Goal: Transaction & Acquisition: Obtain resource

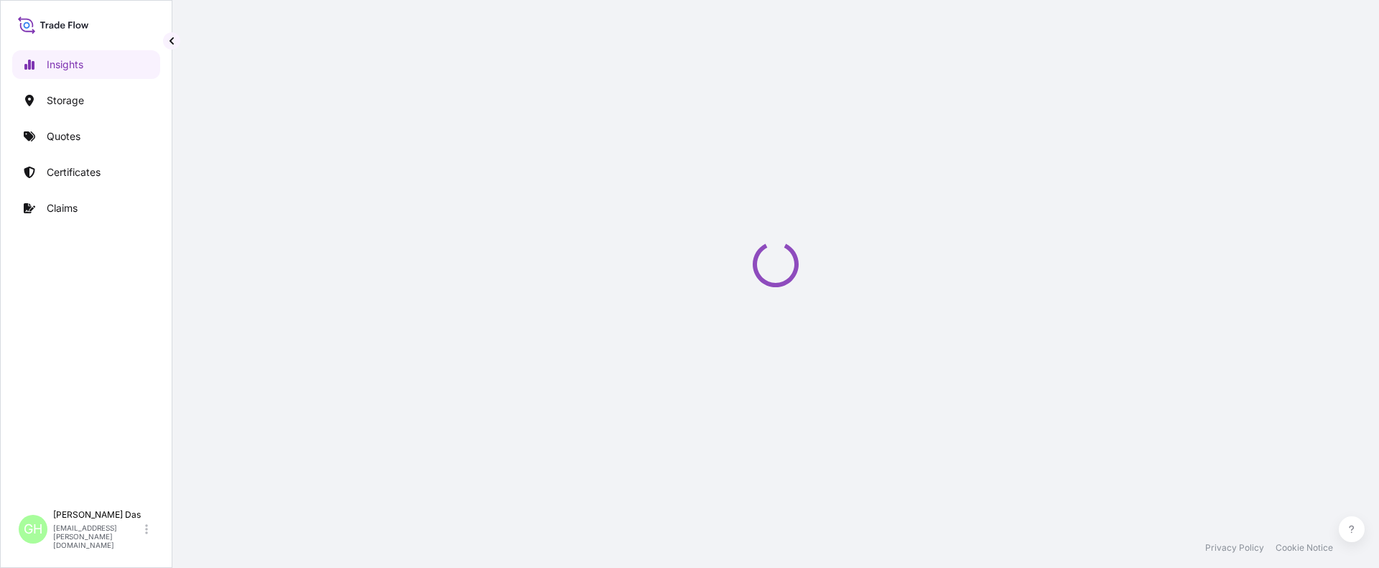
select select "2025"
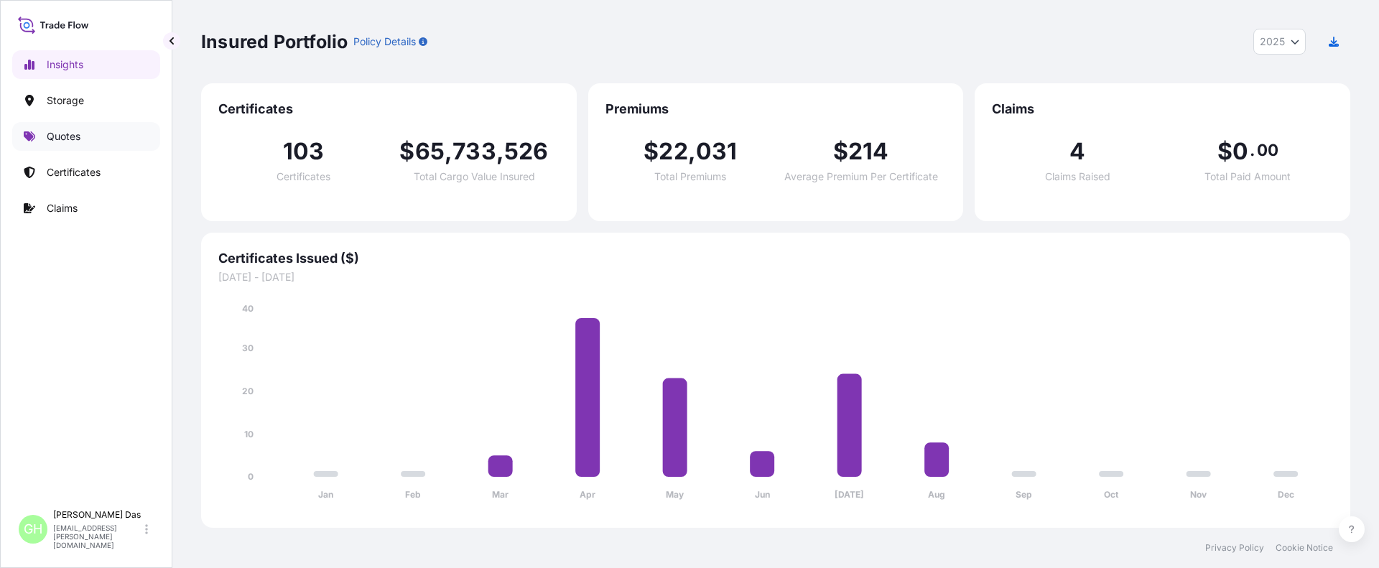
click at [73, 136] on p "Quotes" at bounding box center [64, 136] width 34 height 14
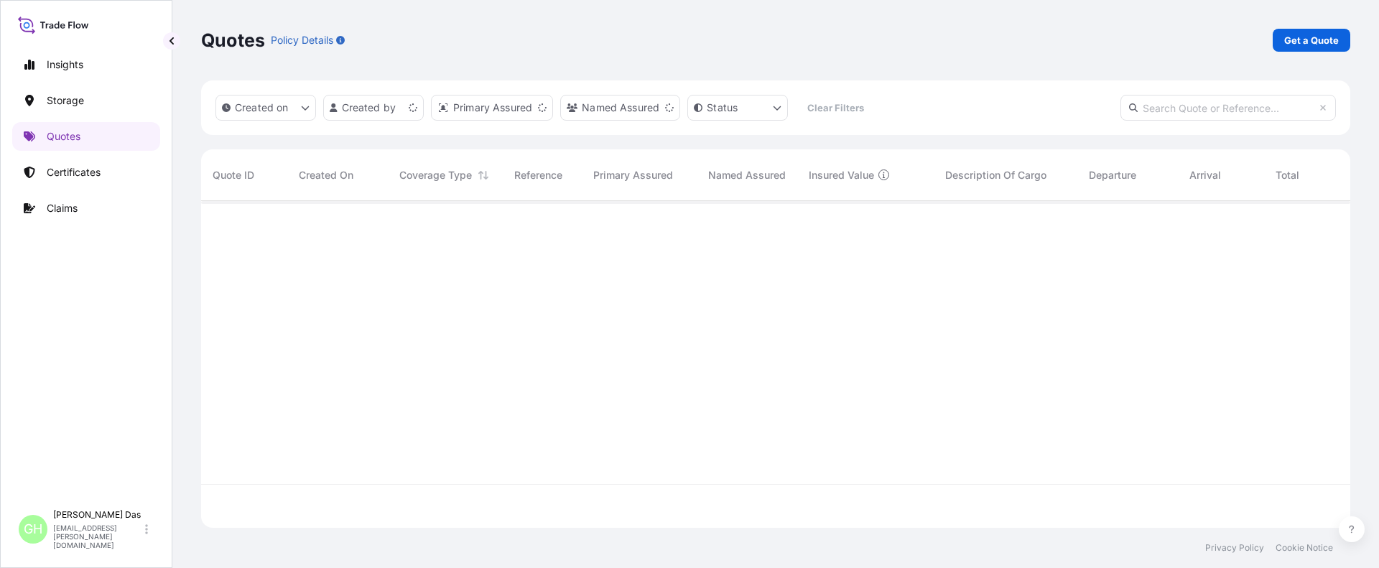
scroll to position [324, 1138]
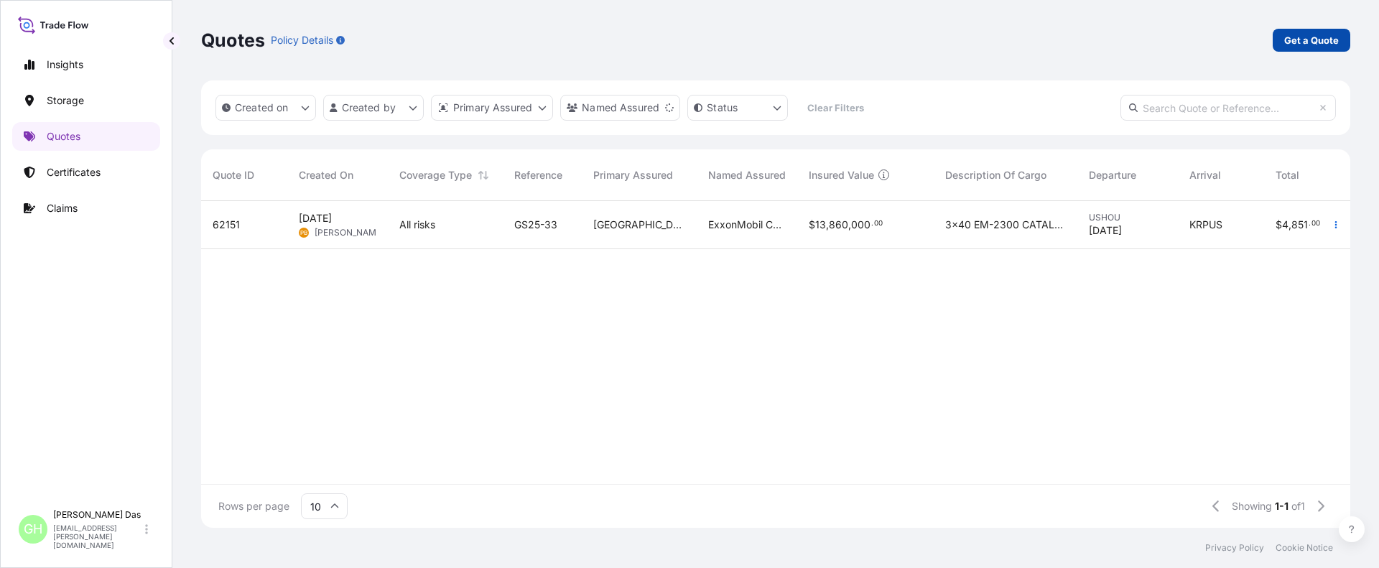
click at [1309, 39] on p "Get a Quote" at bounding box center [1311, 40] width 55 height 14
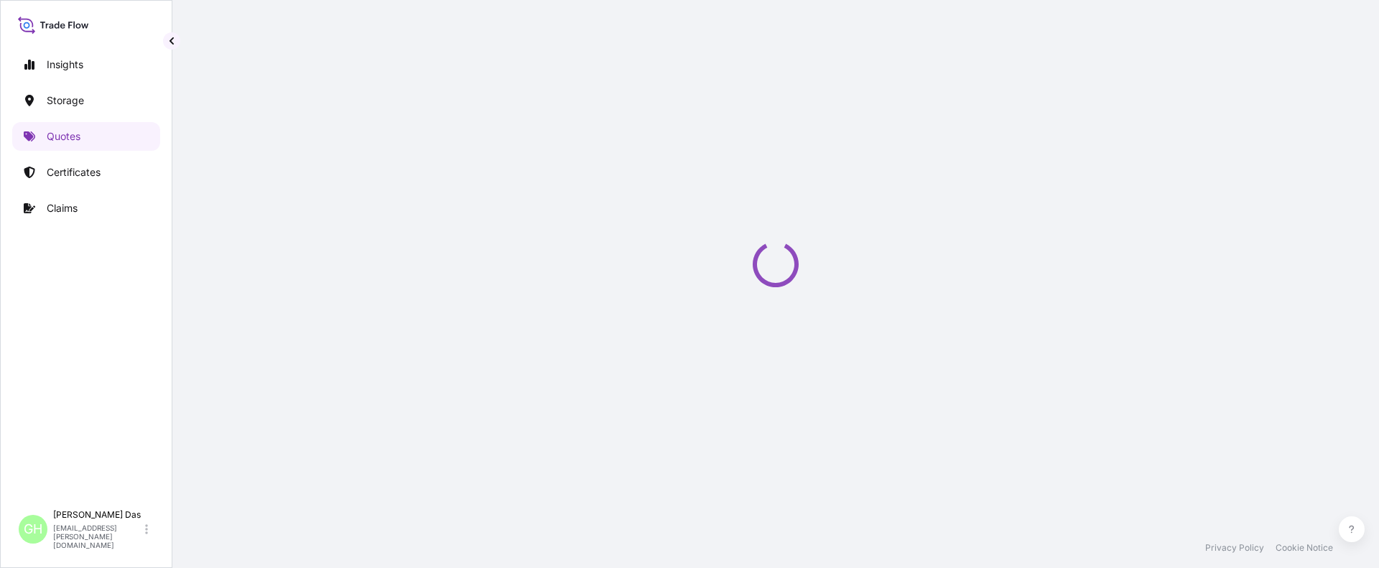
select select "Water"
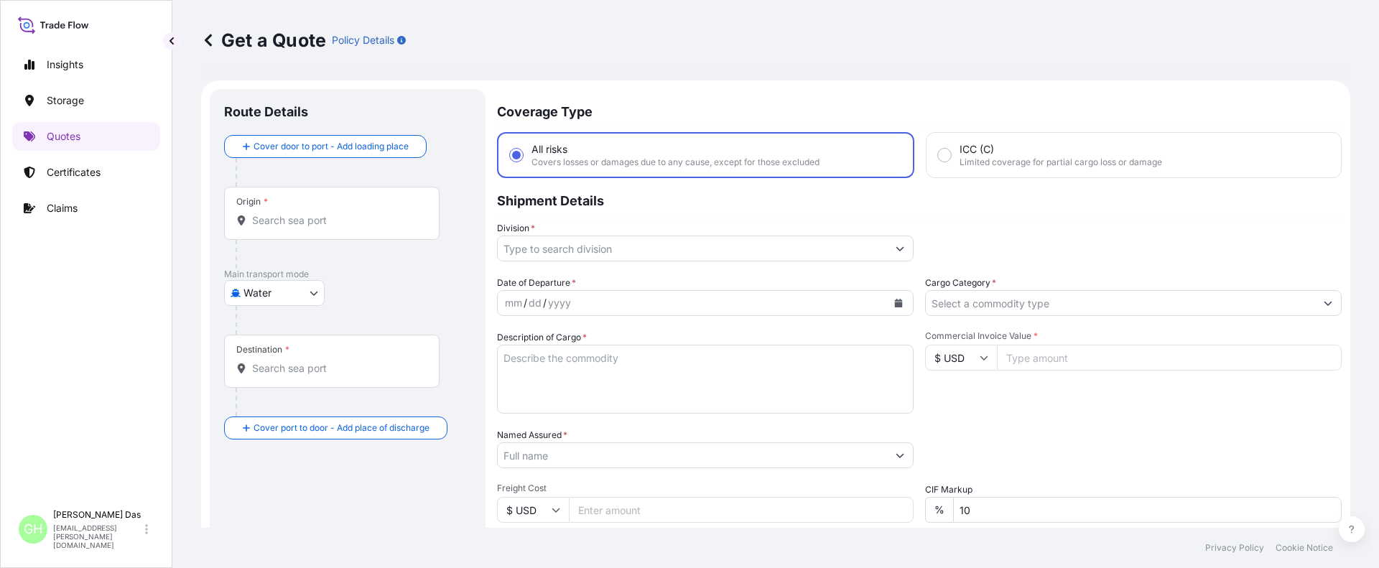
scroll to position [23, 0]
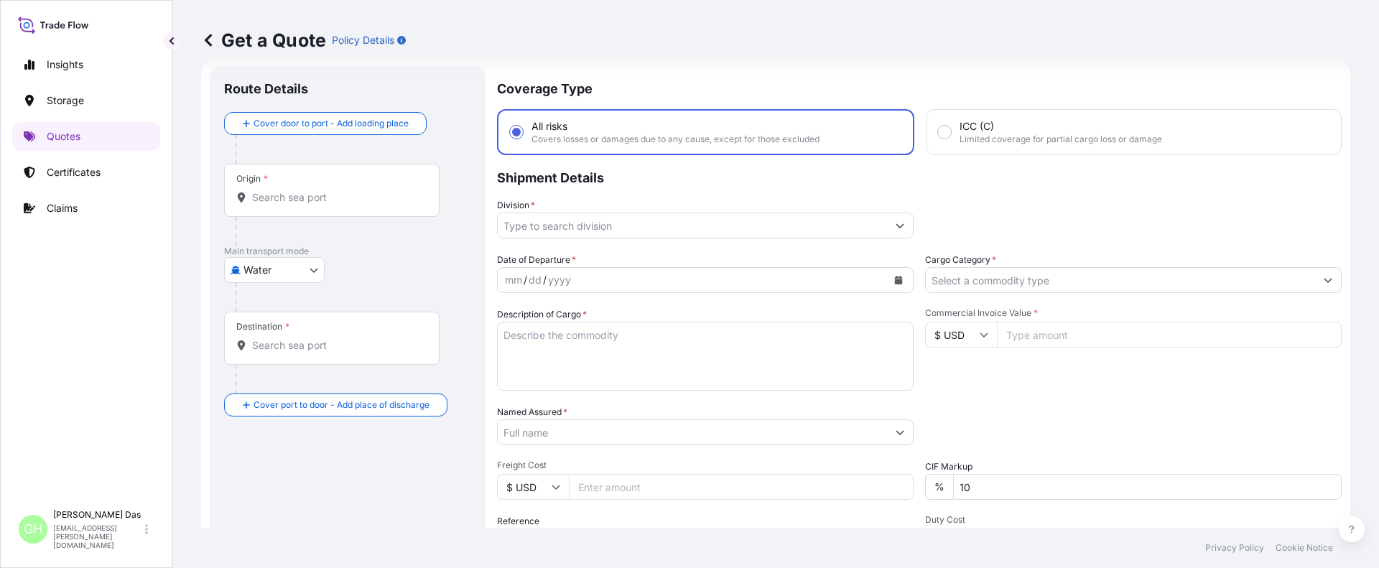
click at [307, 203] on input "Origin *" at bounding box center [337, 197] width 170 height 14
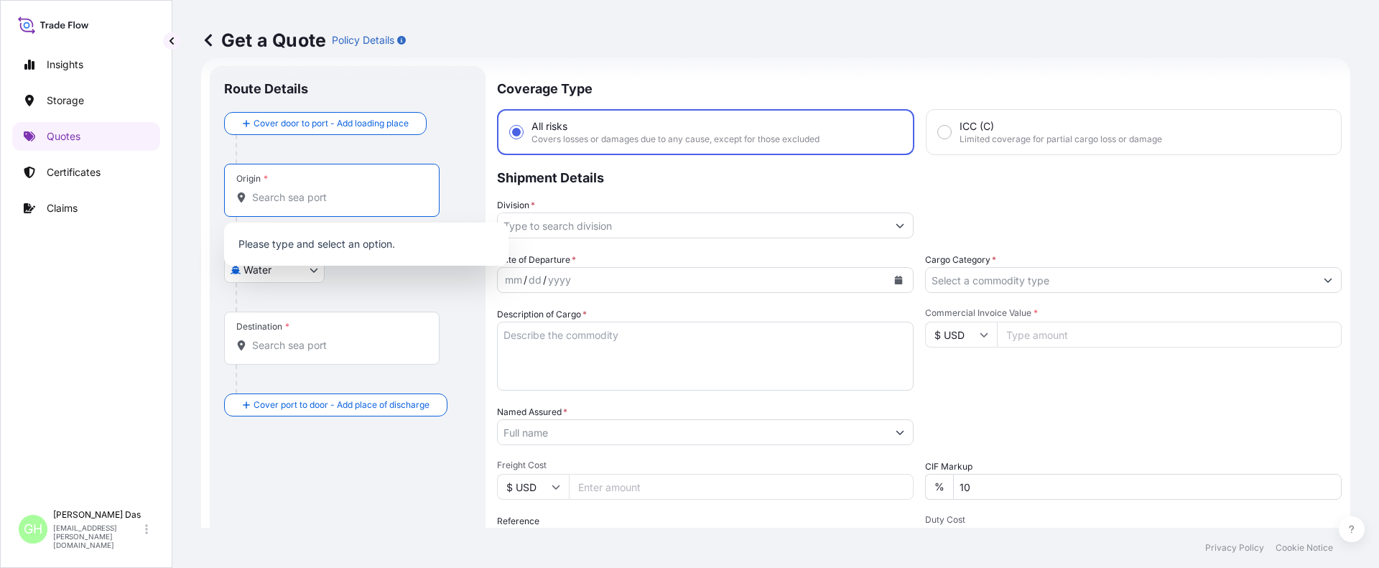
paste input "[GEOGRAPHIC_DATA], [GEOGRAPHIC_DATA]"
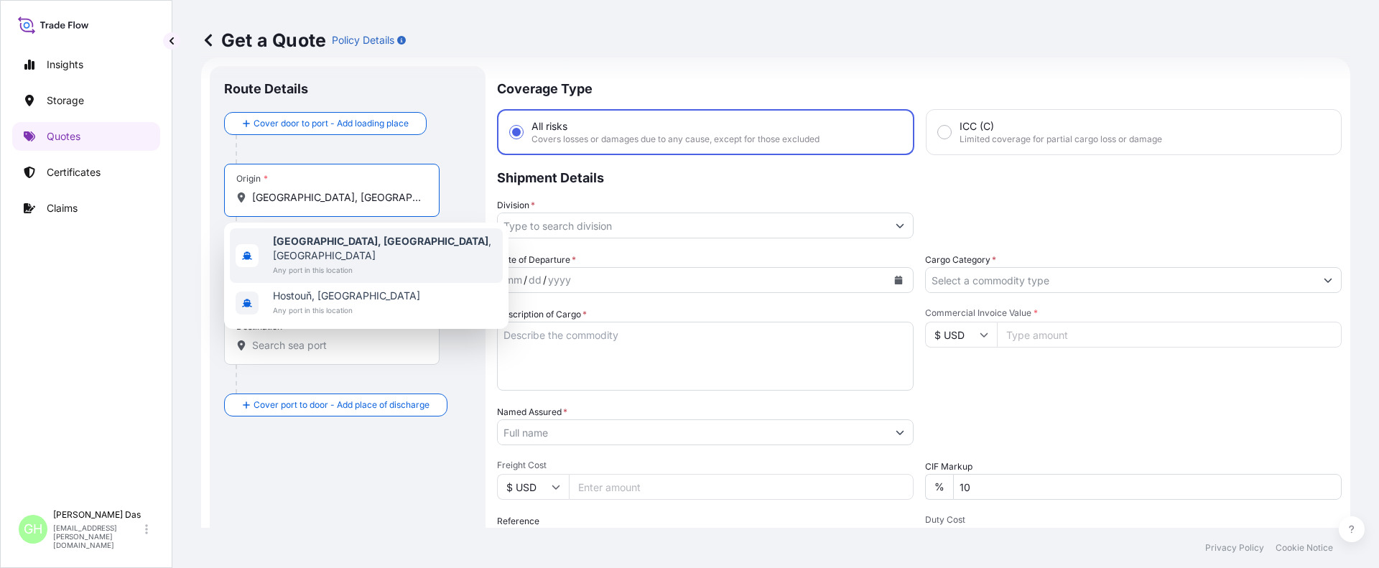
click at [310, 246] on b "[GEOGRAPHIC_DATA], [GEOGRAPHIC_DATA]" at bounding box center [380, 241] width 215 height 12
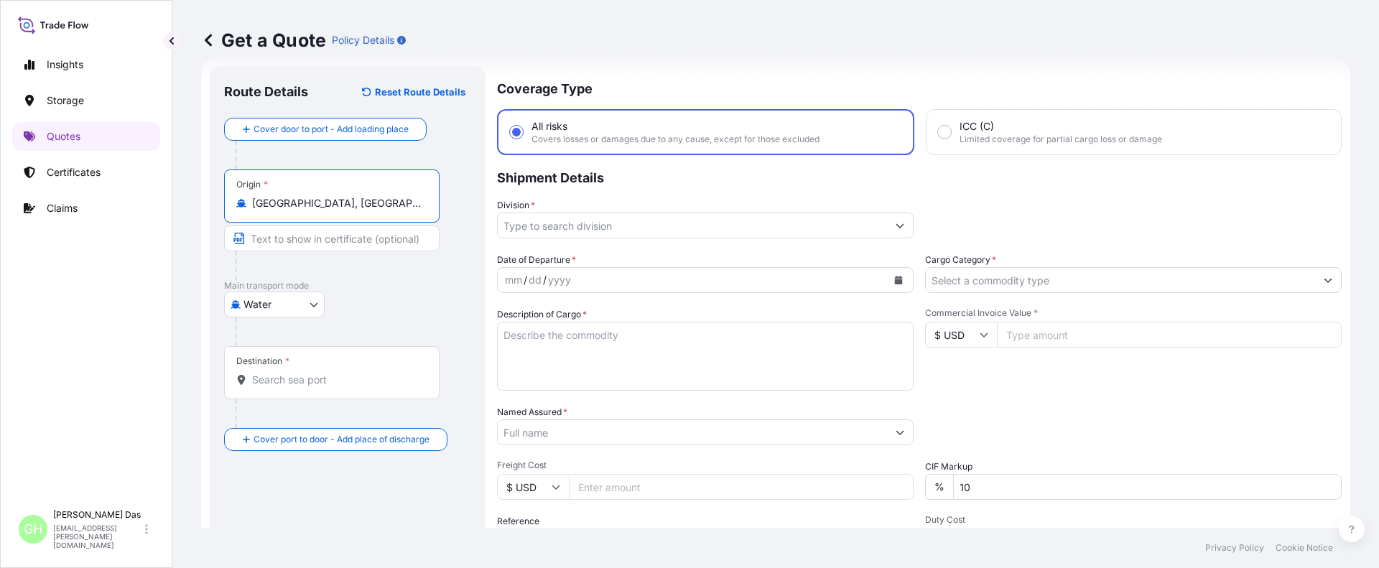
type input "[GEOGRAPHIC_DATA], [GEOGRAPHIC_DATA], [GEOGRAPHIC_DATA]"
click at [302, 386] on input "Destination *" at bounding box center [337, 380] width 170 height 14
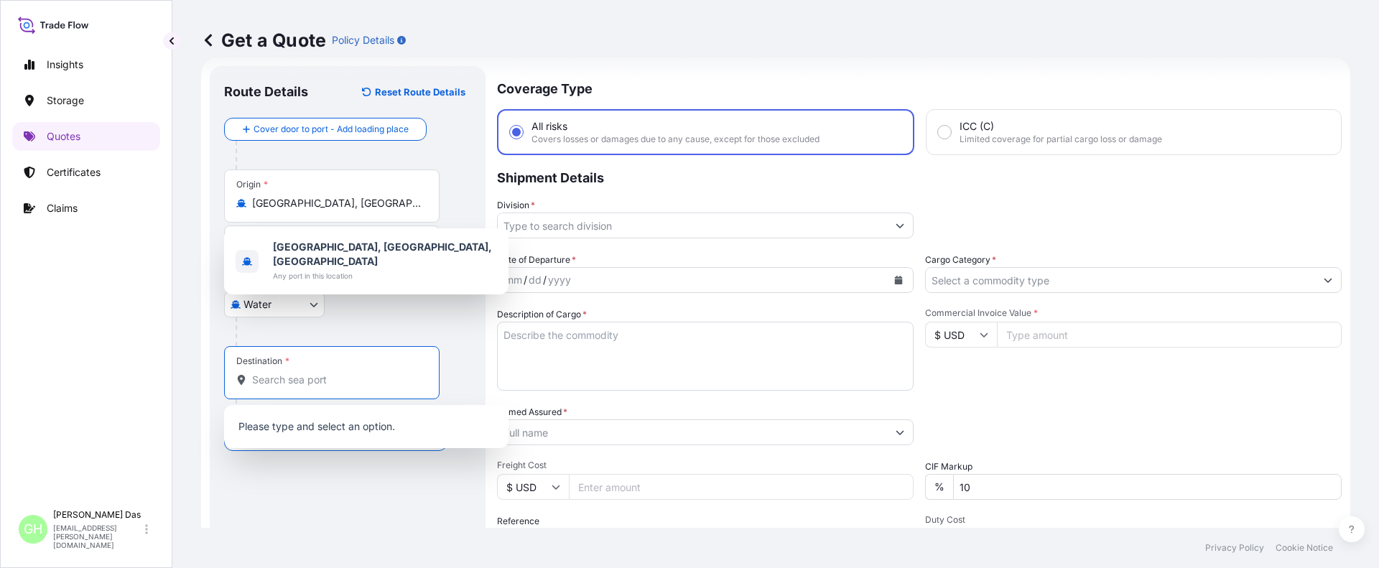
paste input "[GEOGRAPHIC_DATA], [GEOGRAPHIC_DATA]"
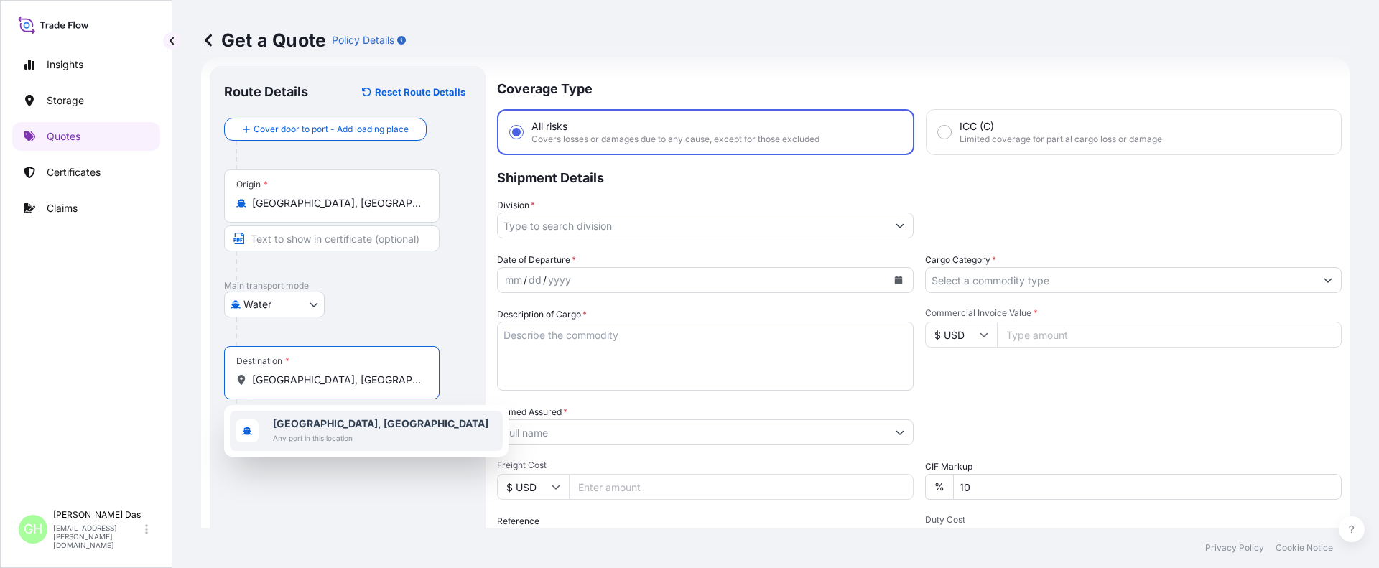
click at [308, 443] on span "Any port in this location" at bounding box center [380, 438] width 215 height 14
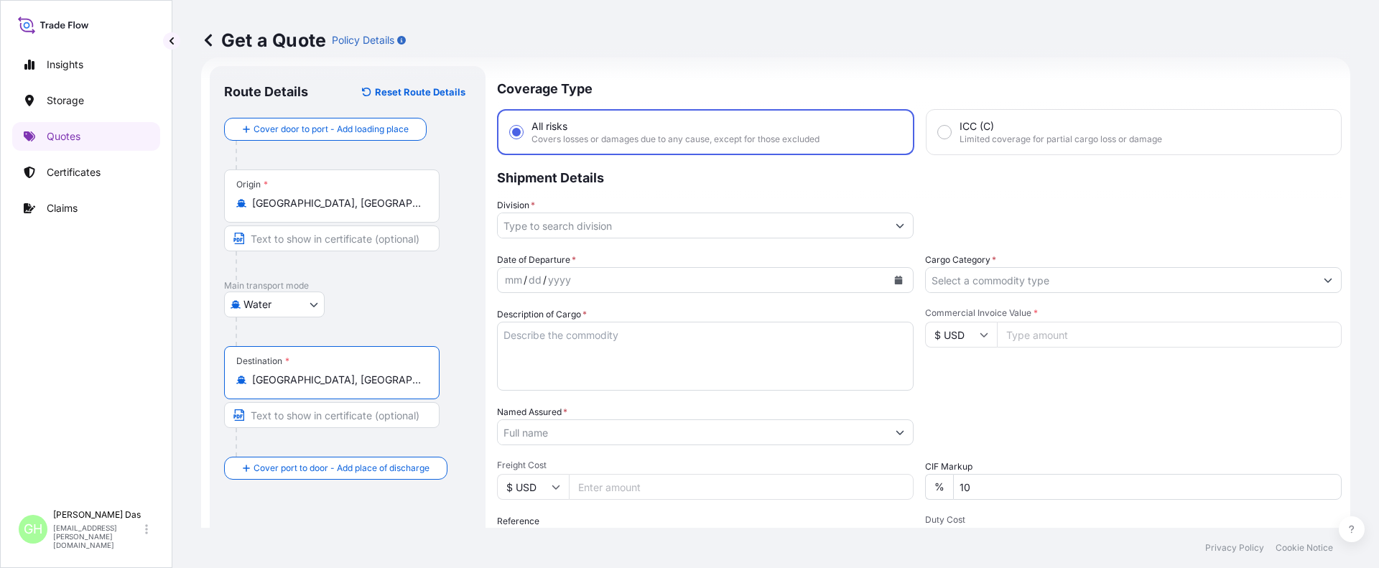
type input "[GEOGRAPHIC_DATA], [GEOGRAPHIC_DATA]"
click at [896, 228] on icon "Show suggestions" at bounding box center [900, 226] width 8 height 4
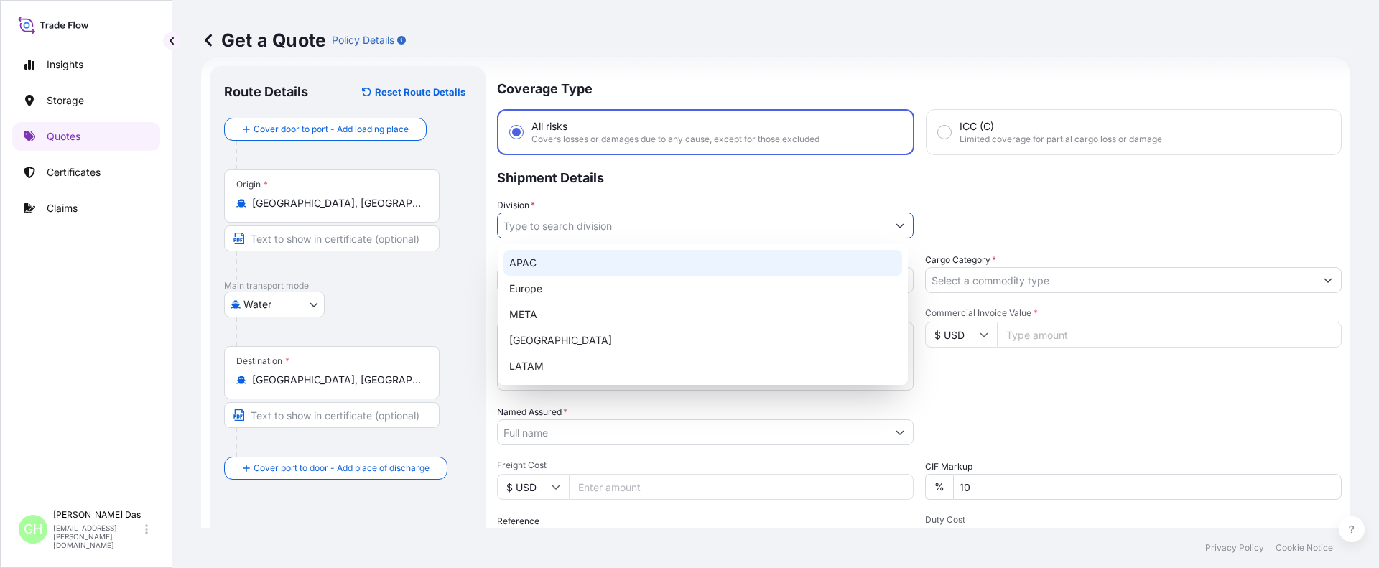
click at [533, 266] on div "APAC" at bounding box center [702, 263] width 399 height 26
type input "APAC"
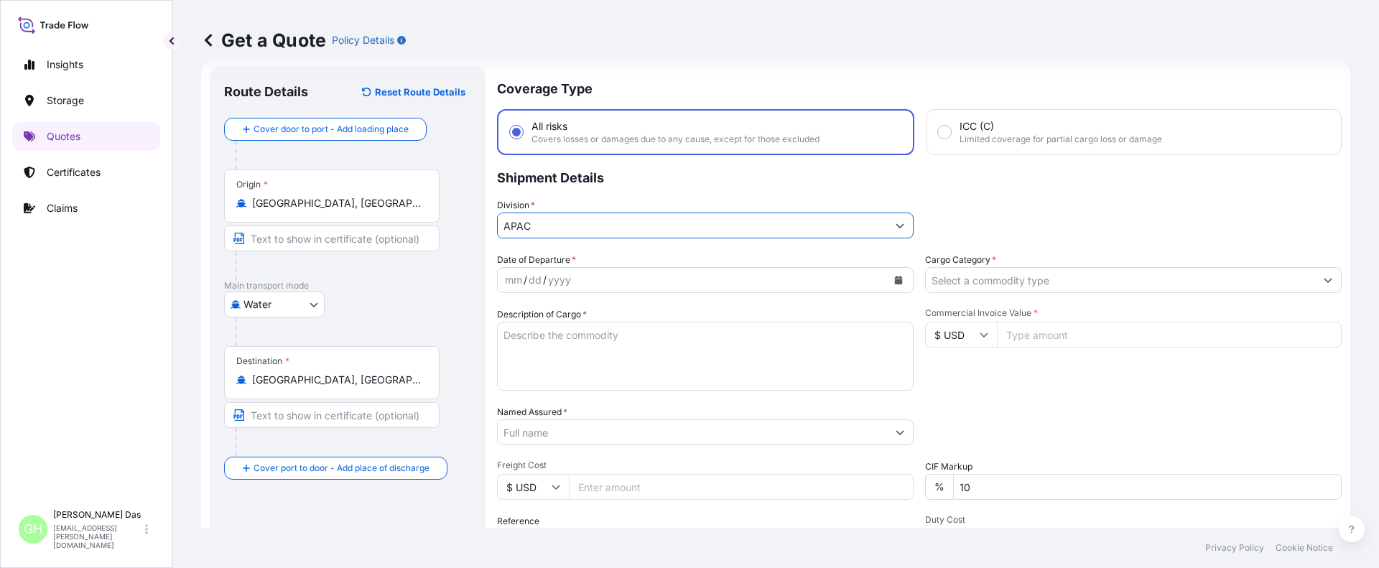
click at [1030, 282] on input "Cargo Category *" at bounding box center [1120, 280] width 389 height 26
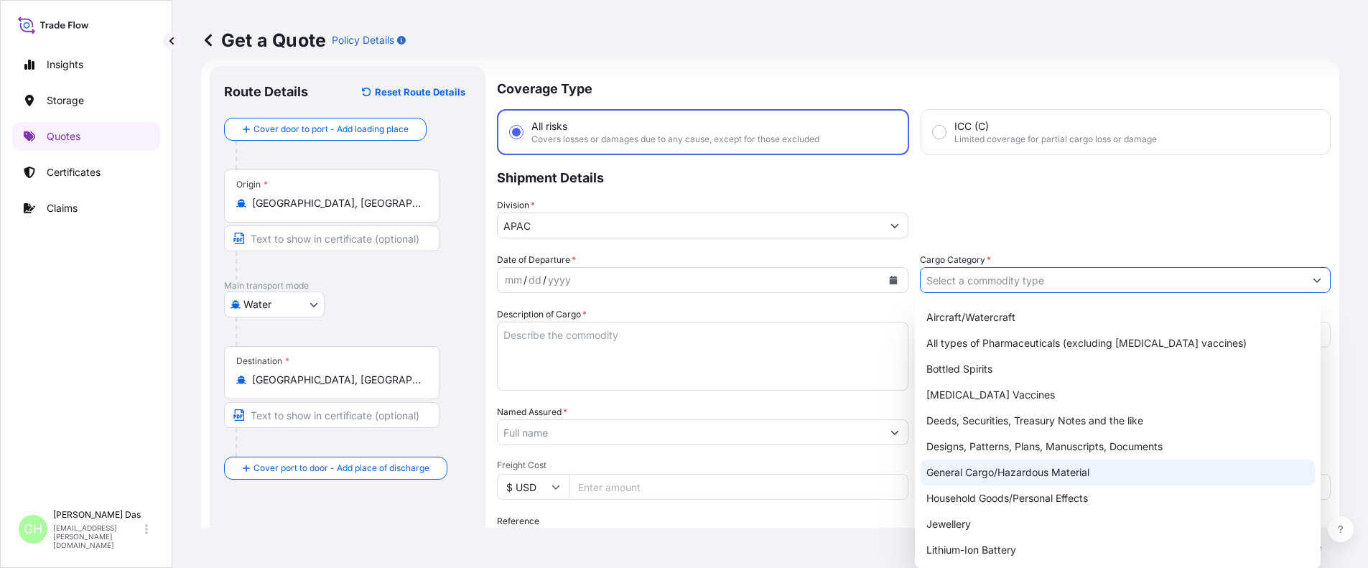
click at [968, 472] on div "General Cargo/Hazardous Material" at bounding box center [1118, 473] width 394 height 26
type input "General Cargo/Hazardous Material"
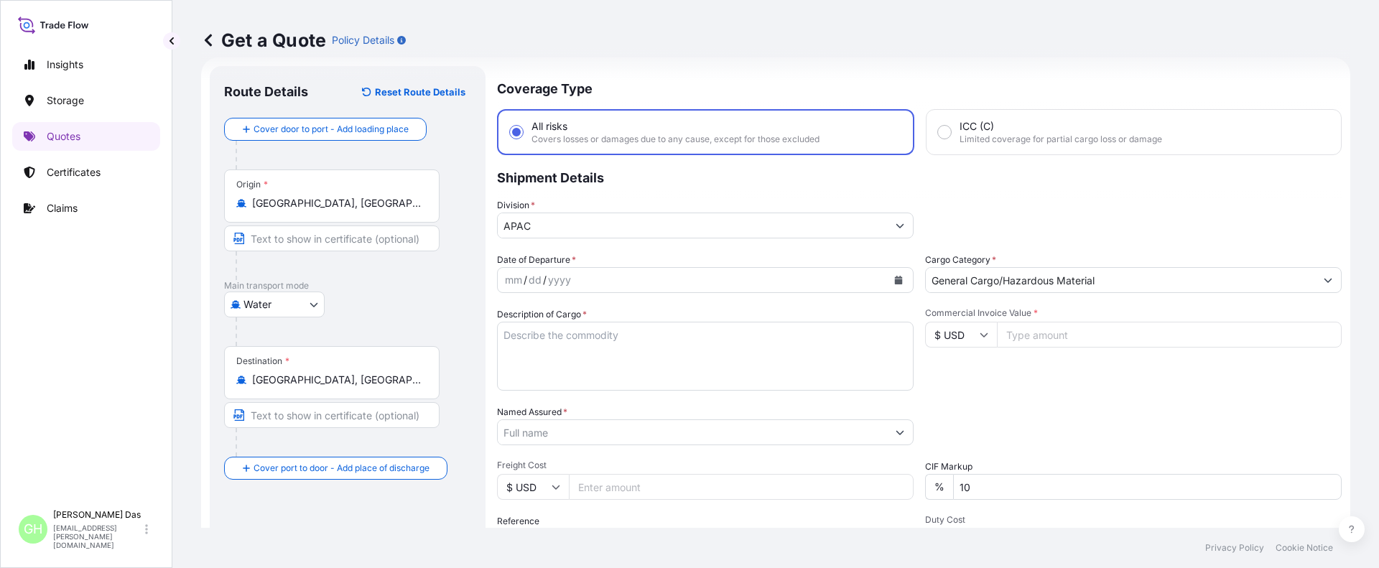
click at [895, 281] on icon "Calendar" at bounding box center [899, 280] width 8 height 9
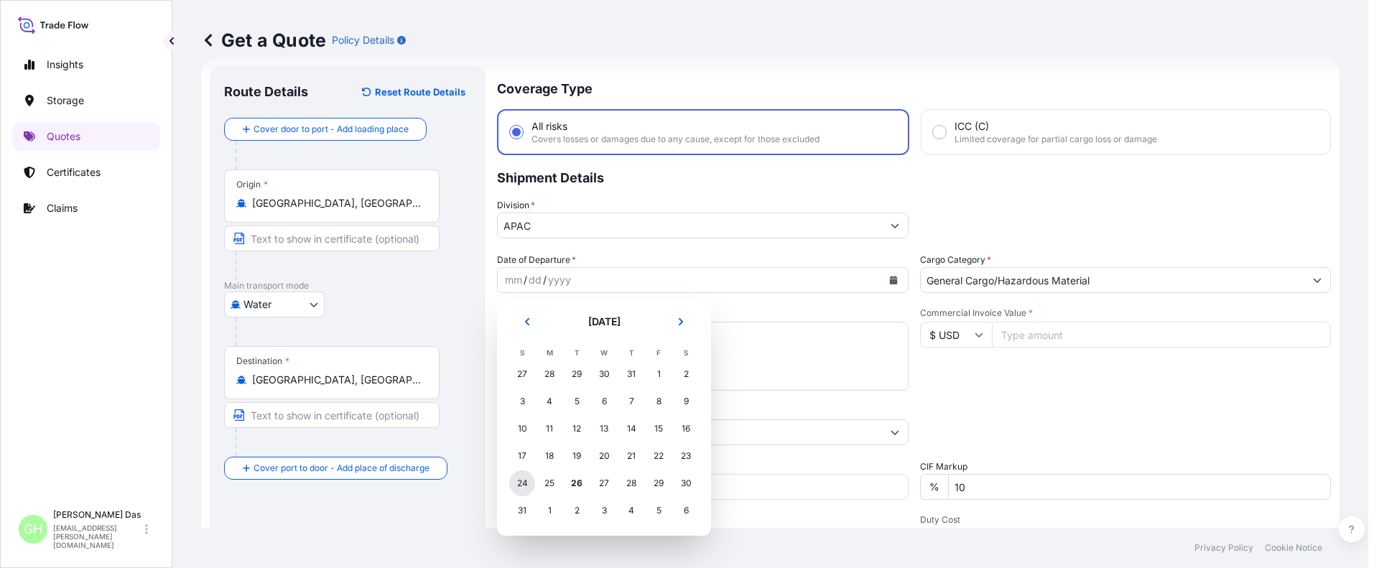
click at [523, 481] on div "24" at bounding box center [522, 483] width 26 height 26
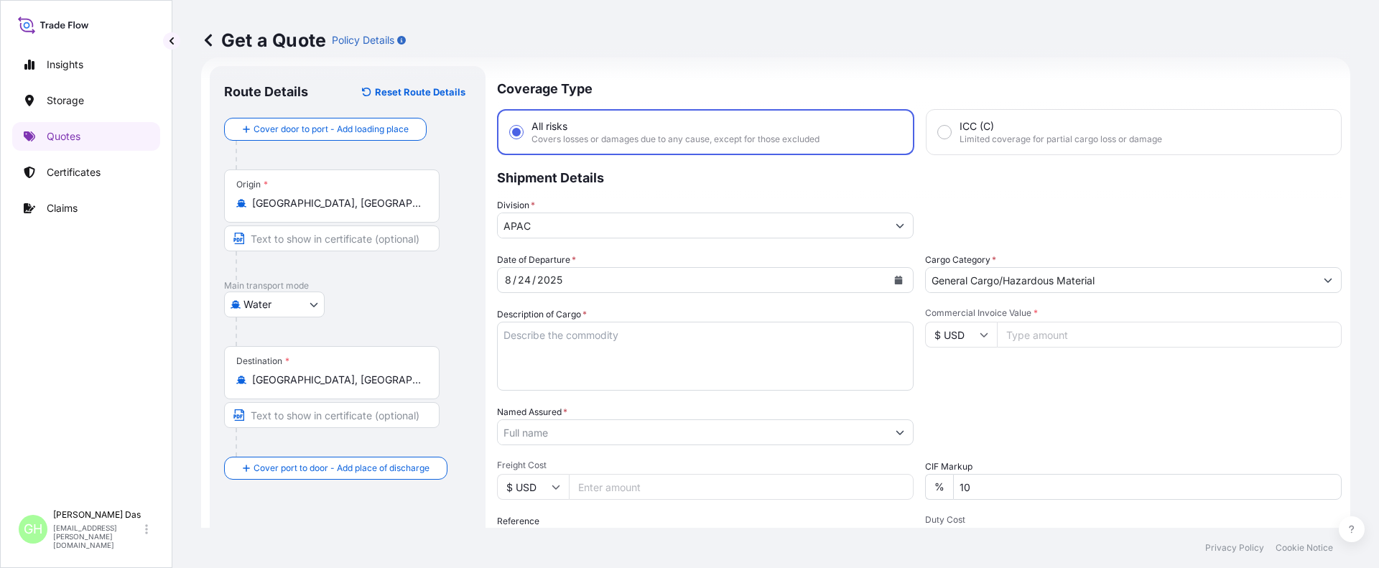
click at [109, 283] on div "Insights Storage Quotes Certificates Claims" at bounding box center [86, 269] width 148 height 465
click at [551, 338] on textarea "Description of Cargo *" at bounding box center [705, 356] width 417 height 69
paste textarea "BAGS LOADED INTO 4 40' CONTAINER(S) ALATHON M5370, 55BAG"
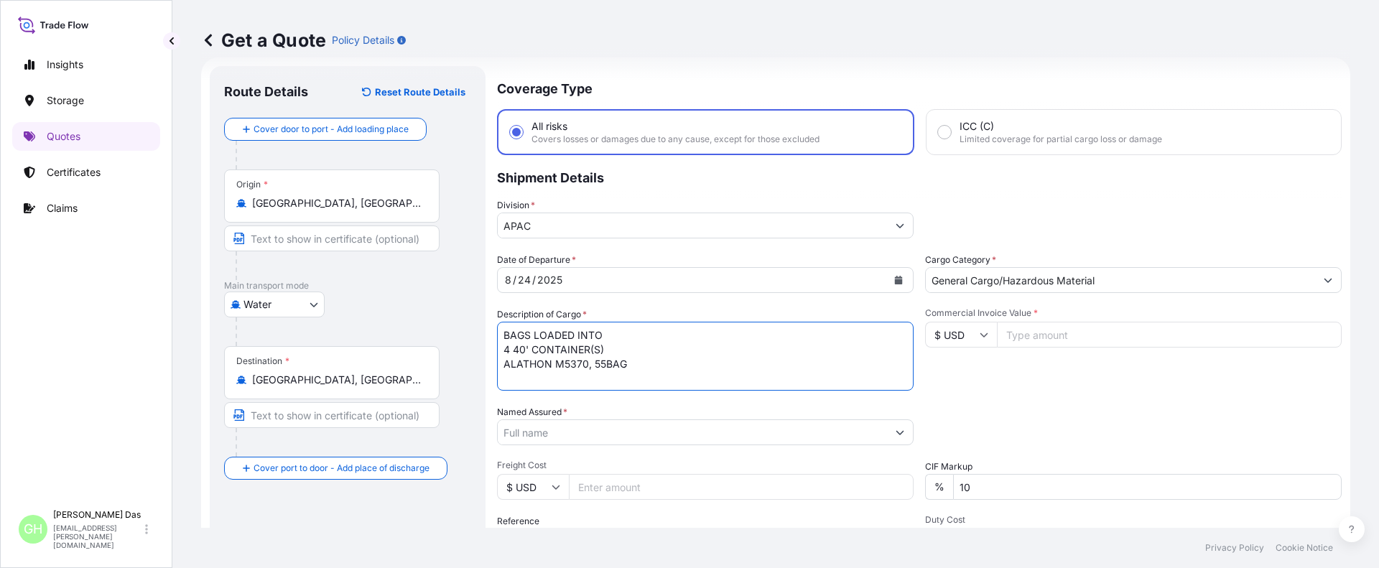
click at [506, 334] on textarea "BAGS LOADED INTO 4 40' CONTAINER(S) ALATHON M5370, 55BAG" at bounding box center [705, 356] width 417 height 69
type textarea "3740 BAGS LOADED INTO 4 40' CONTAINER(S) ALATHON M5370, 55BAG"
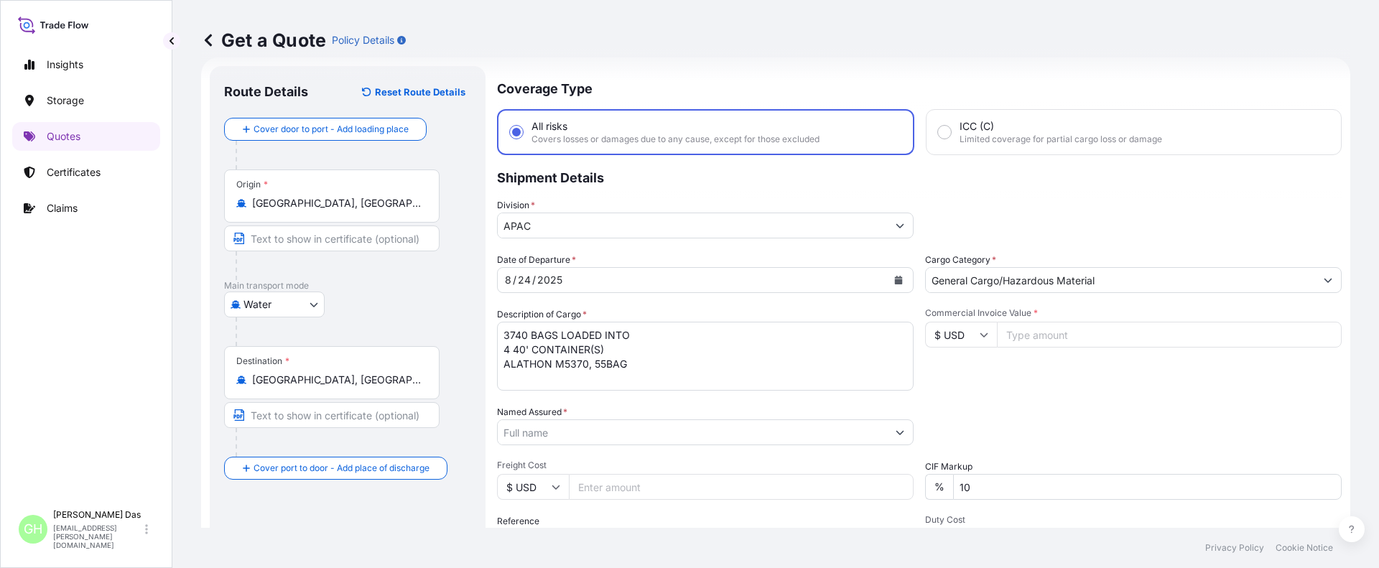
drag, startPoint x: 133, startPoint y: 358, endPoint x: 155, endPoint y: 357, distance: 22.3
click at [134, 357] on div "Insights Storage Quotes Certificates Claims" at bounding box center [86, 269] width 148 height 465
click at [583, 440] on input "Named Assured *" at bounding box center [692, 432] width 389 height 26
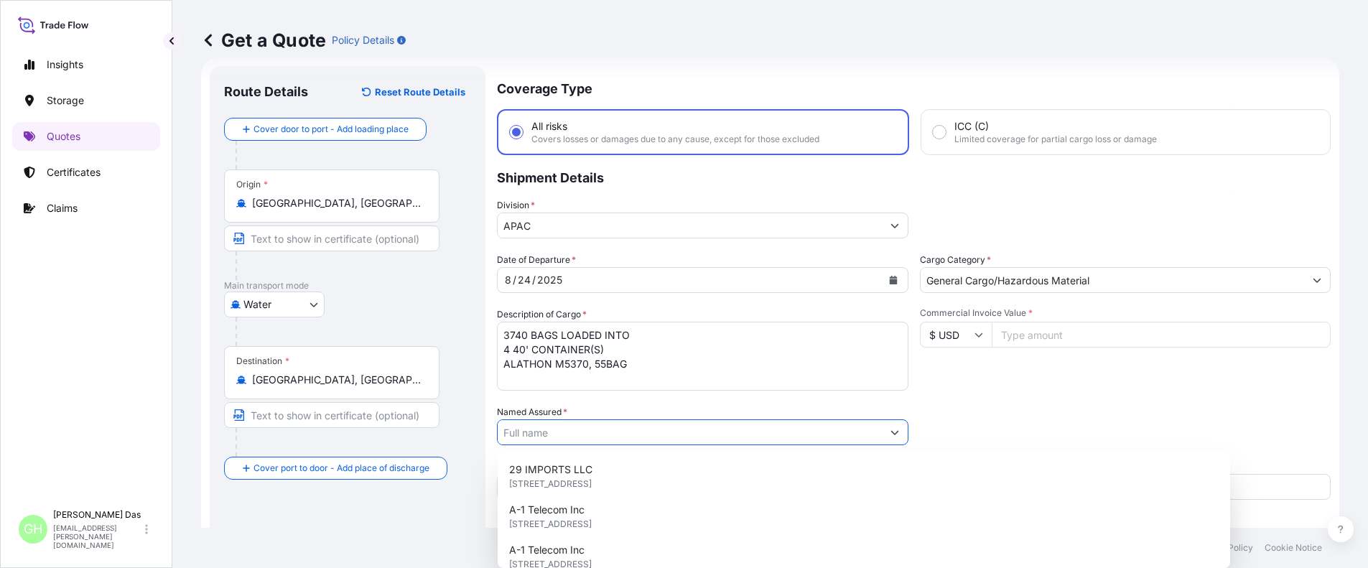
paste input "EQUISTAR CHEMICALS, LP"
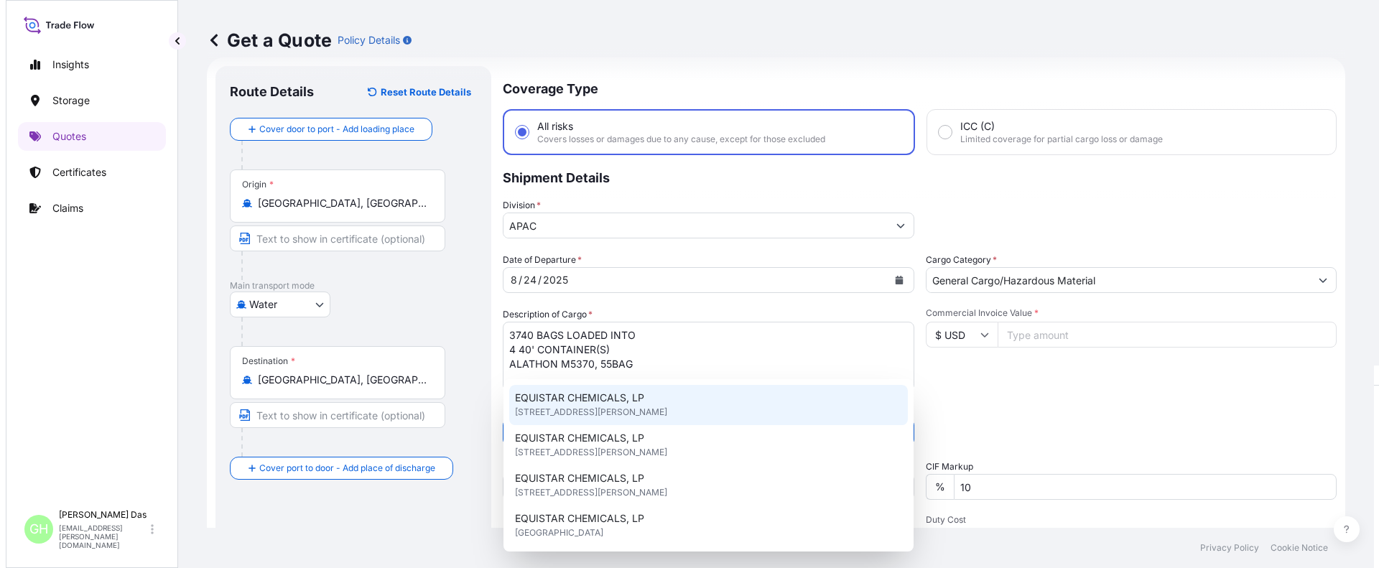
scroll to position [95, 0]
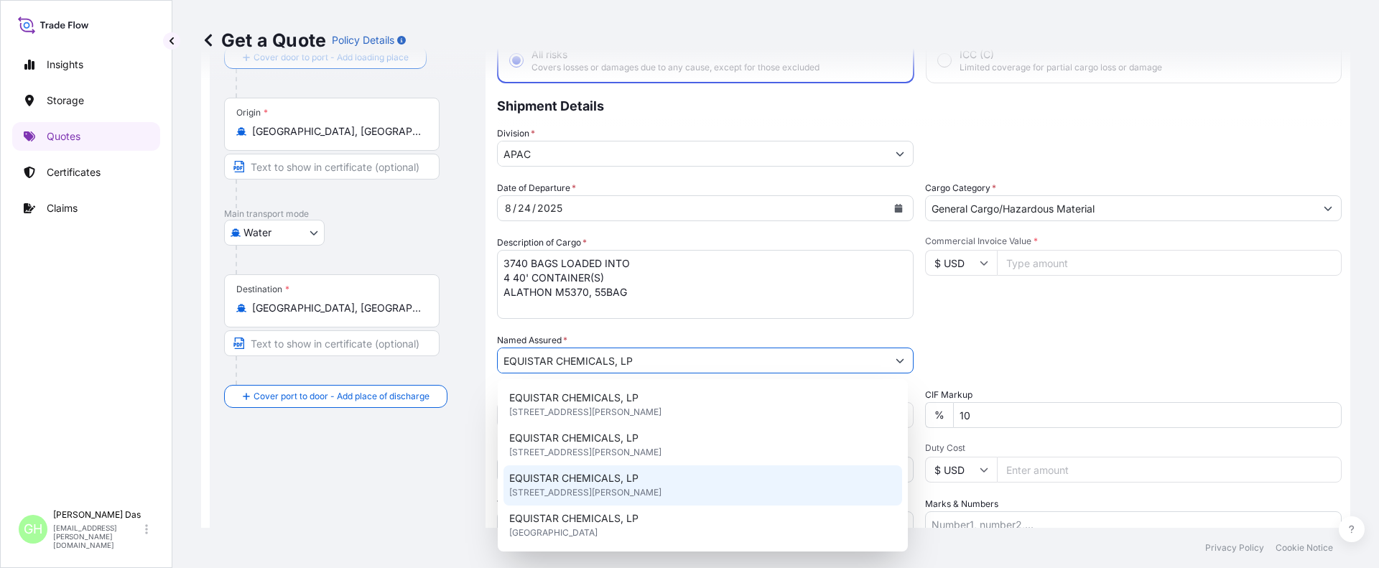
click at [662, 492] on span "[STREET_ADDRESS][PERSON_NAME]" at bounding box center [585, 493] width 152 height 14
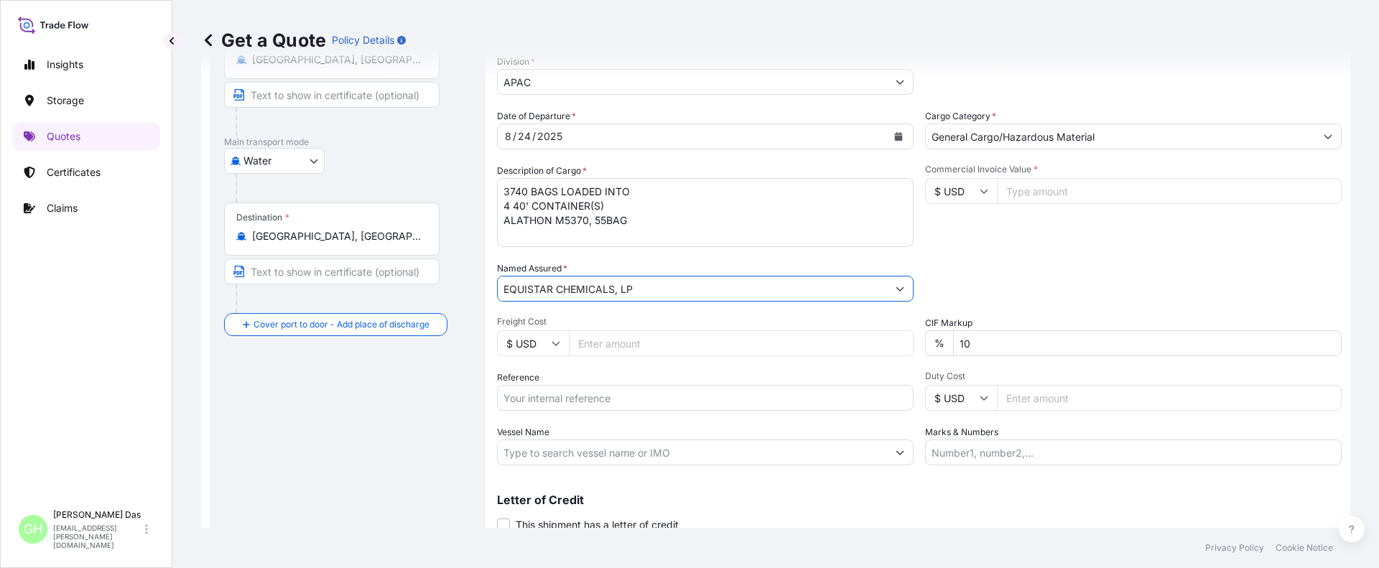
scroll to position [220, 0]
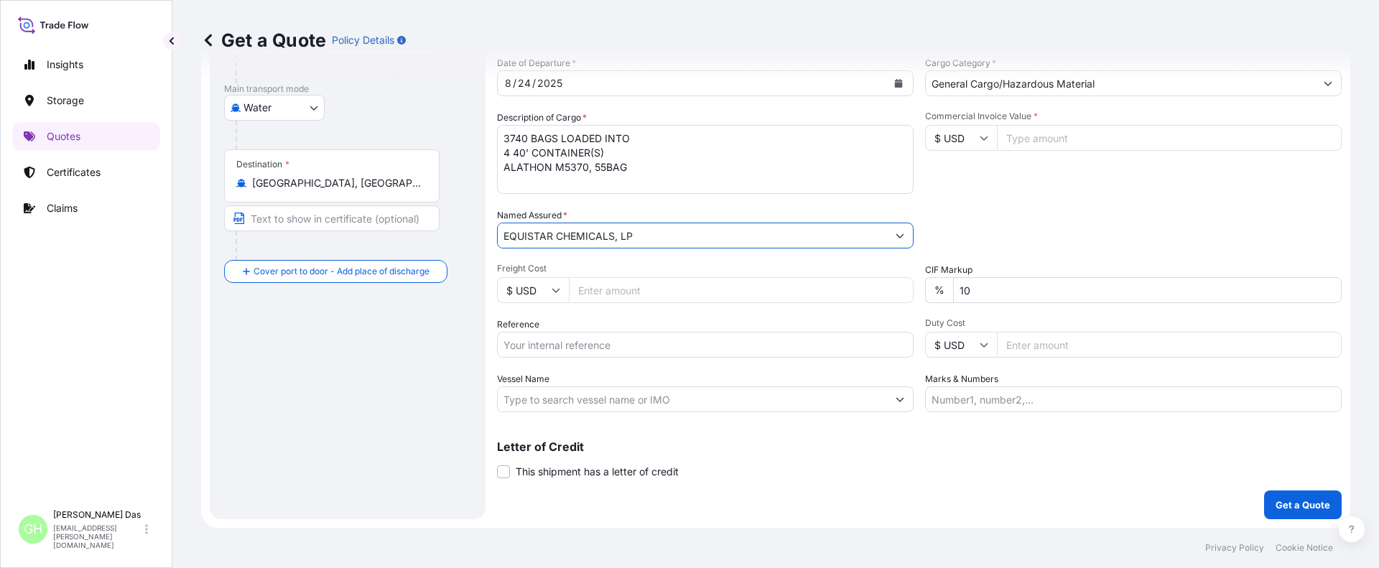
type input "EQUISTAR CHEMICALS, LP"
drag, startPoint x: 292, startPoint y: 394, endPoint x: 409, endPoint y: 401, distance: 117.3
click at [292, 394] on div "Route Details Reset Route Details Cover door to port - Add loading place Place …" at bounding box center [347, 194] width 247 height 621
click at [404, 356] on div "Route Details Reset Route Details Cover door to port - Add loading place Place …" at bounding box center [347, 194] width 247 height 621
click at [585, 345] on input "Reference" at bounding box center [705, 345] width 417 height 26
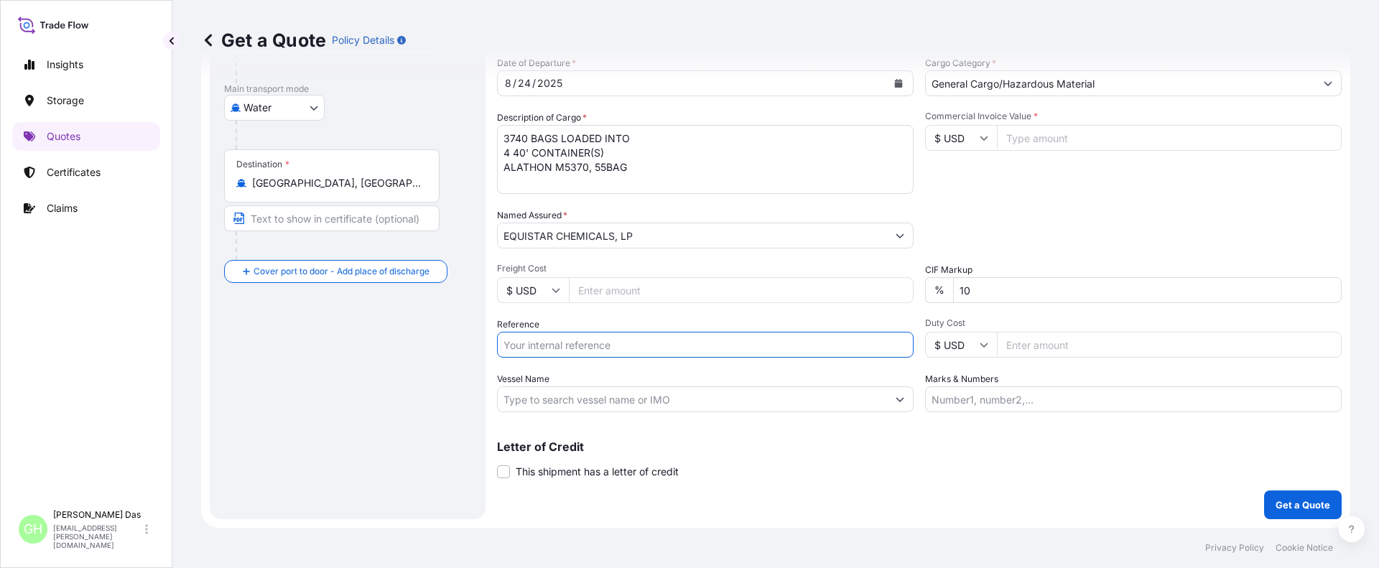
paste input "5013128424"
click at [322, 430] on div "Route Details Reset Route Details Cover door to port - Add loading place Place …" at bounding box center [347, 194] width 247 height 621
click at [503, 345] on input "5013128424" at bounding box center [705, 345] width 417 height 26
paste input "10420843254"
type input "10420843254 / 5013128424"
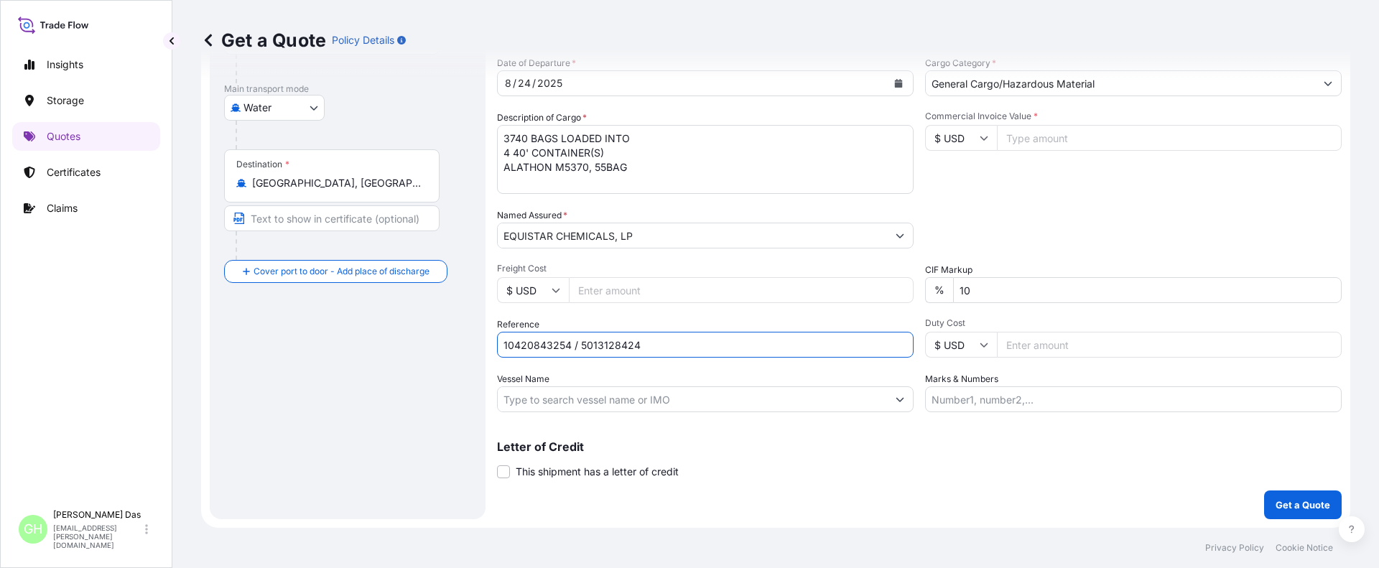
click at [639, 394] on input "Vessel Name" at bounding box center [692, 399] width 389 height 26
paste input "MAERSK FREDERICIA"
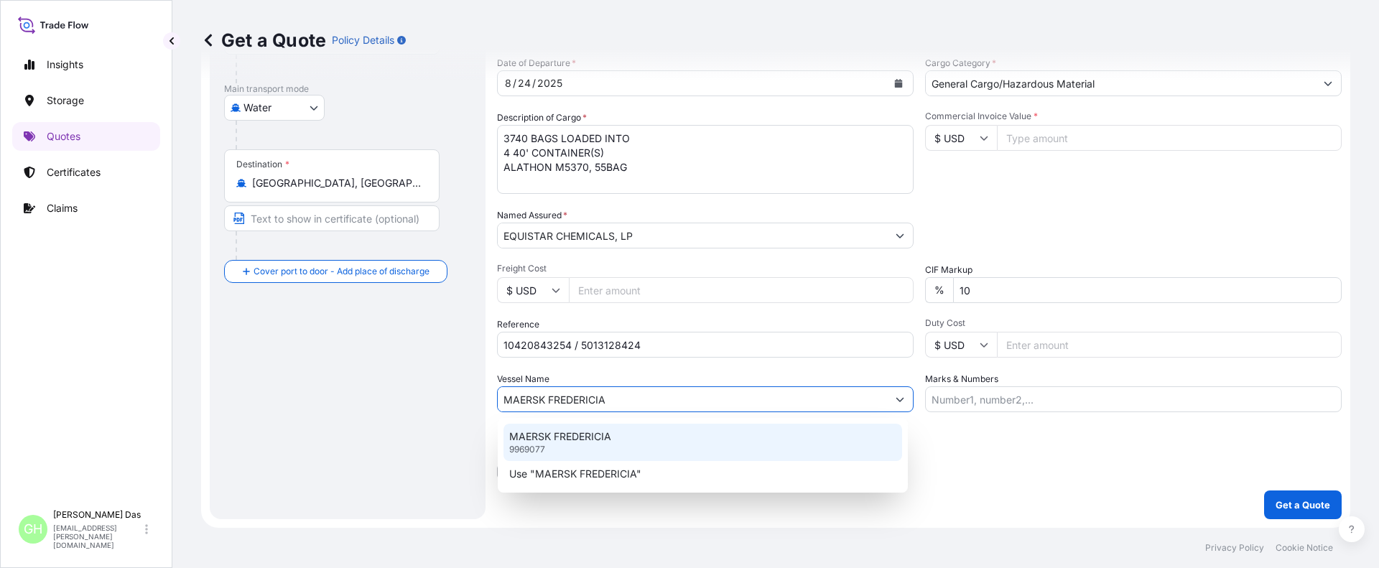
click at [569, 444] on div "MAERSK FREDERICIA 9969077" at bounding box center [702, 442] width 399 height 37
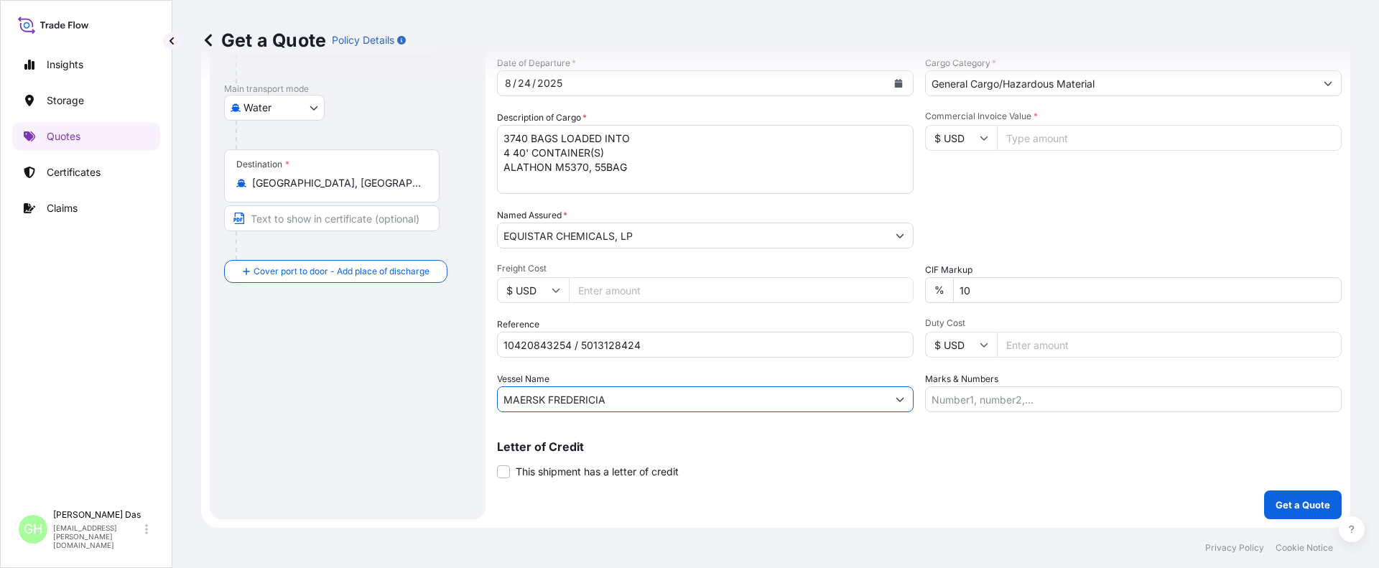
type input "MAERSK FREDERICIA"
click at [352, 370] on div "Route Details Reset Route Details Cover door to port - Add loading place Place …" at bounding box center [347, 194] width 247 height 621
click at [1046, 136] on input "Commercial Invoice Value *" at bounding box center [1169, 138] width 345 height 26
paste input "73185.01"
type input "73185.02"
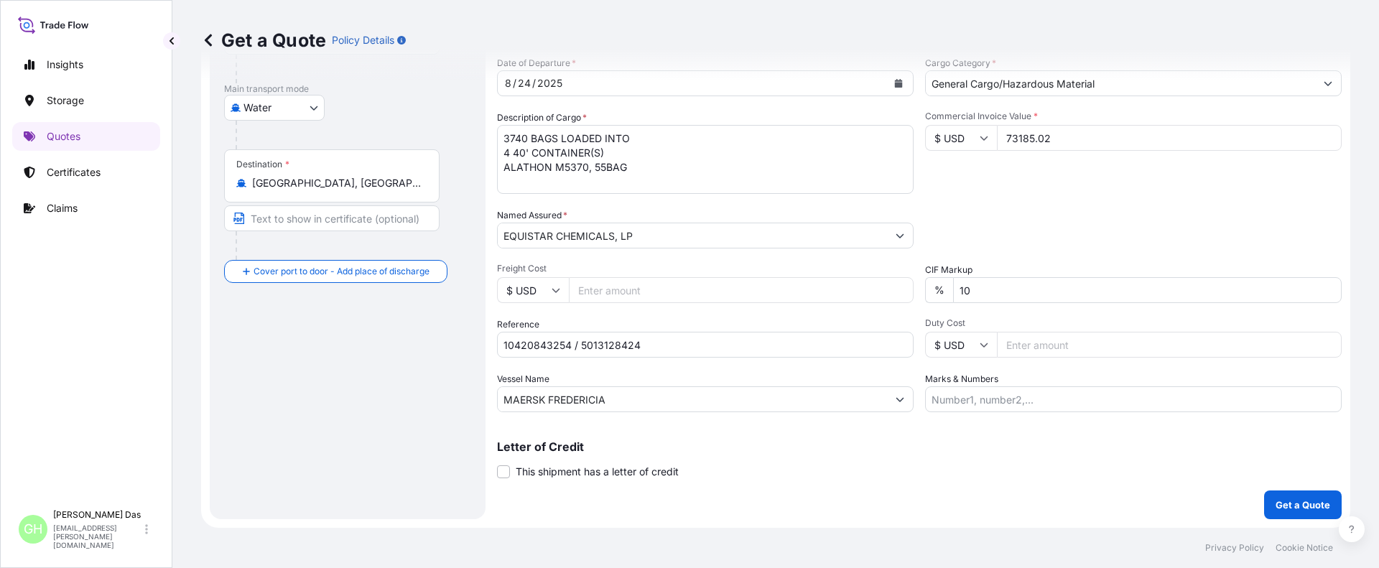
click at [1043, 222] on div "Packing Category Type to search a container mode Please select a primary mode o…" at bounding box center [1133, 228] width 417 height 40
click at [1284, 509] on p "Get a Quote" at bounding box center [1303, 505] width 55 height 14
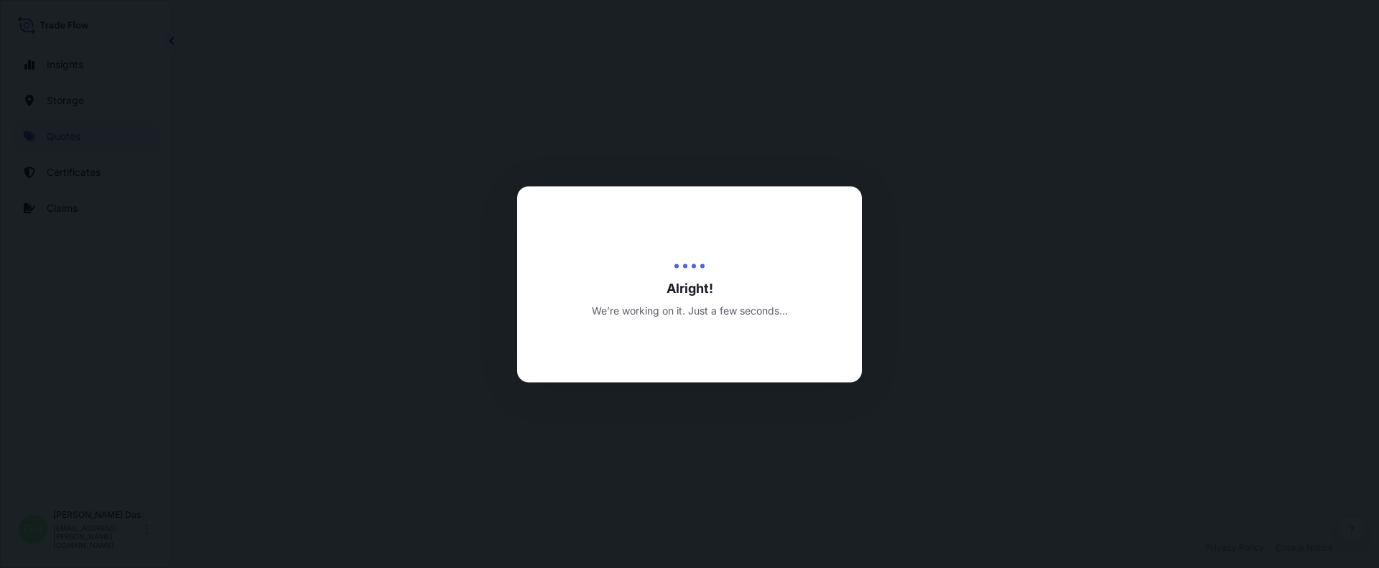
scroll to position [690, 0]
select select "Water"
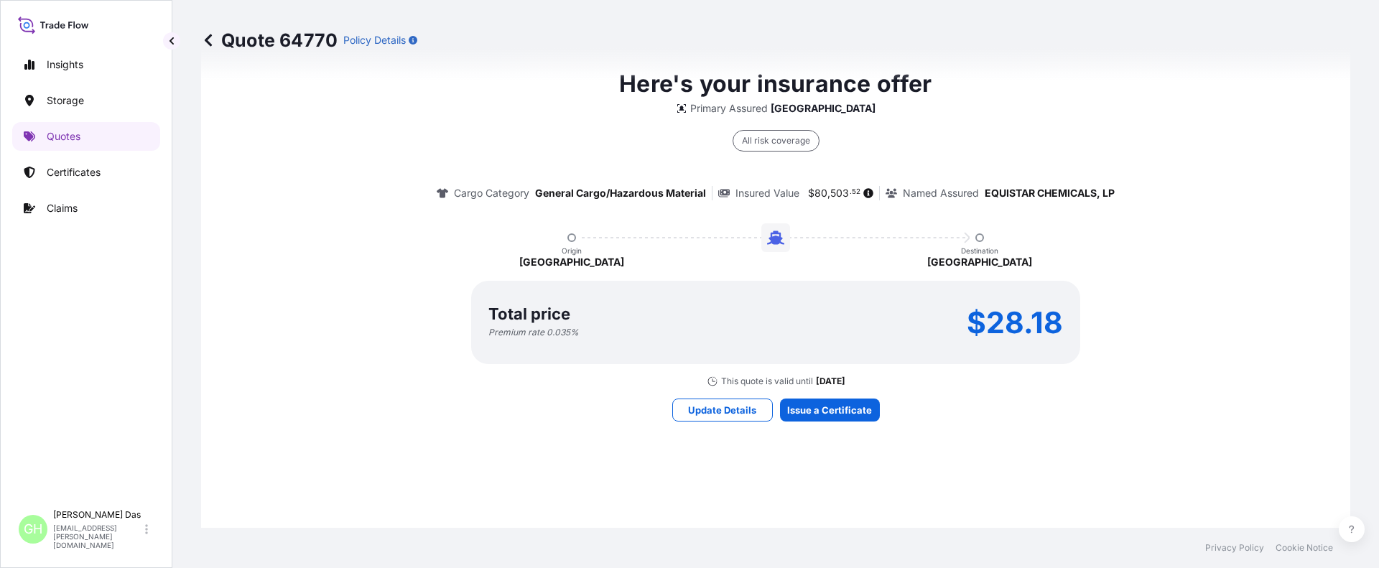
scroll to position [1296, 0]
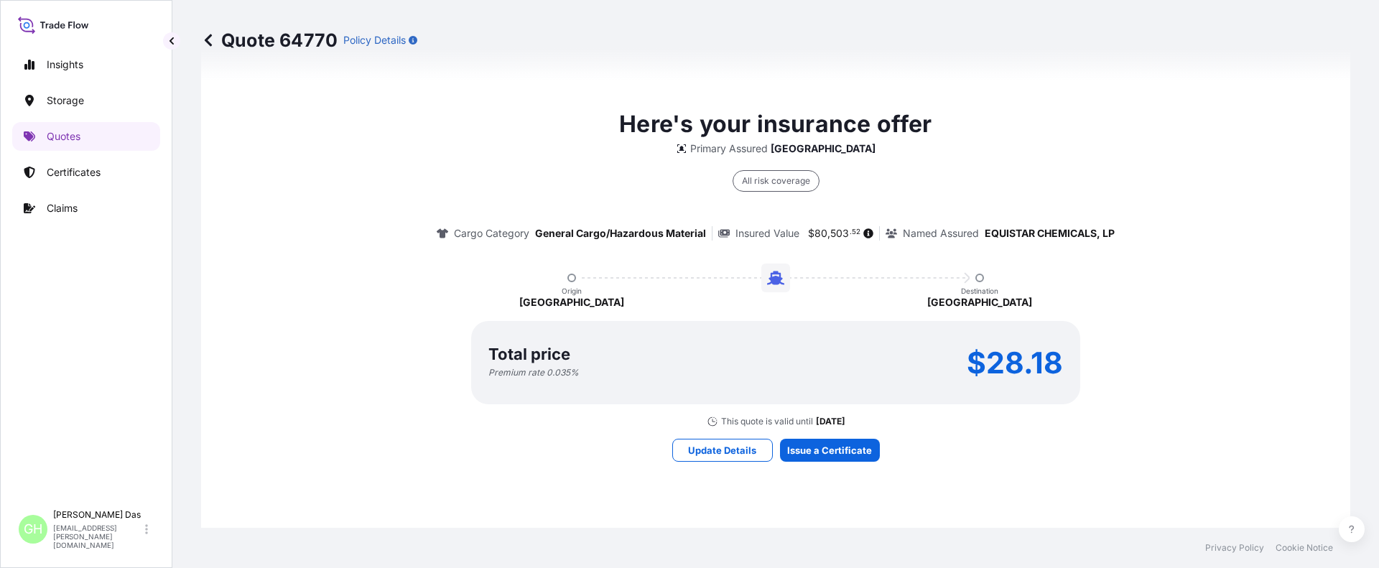
scroll to position [1225, 0]
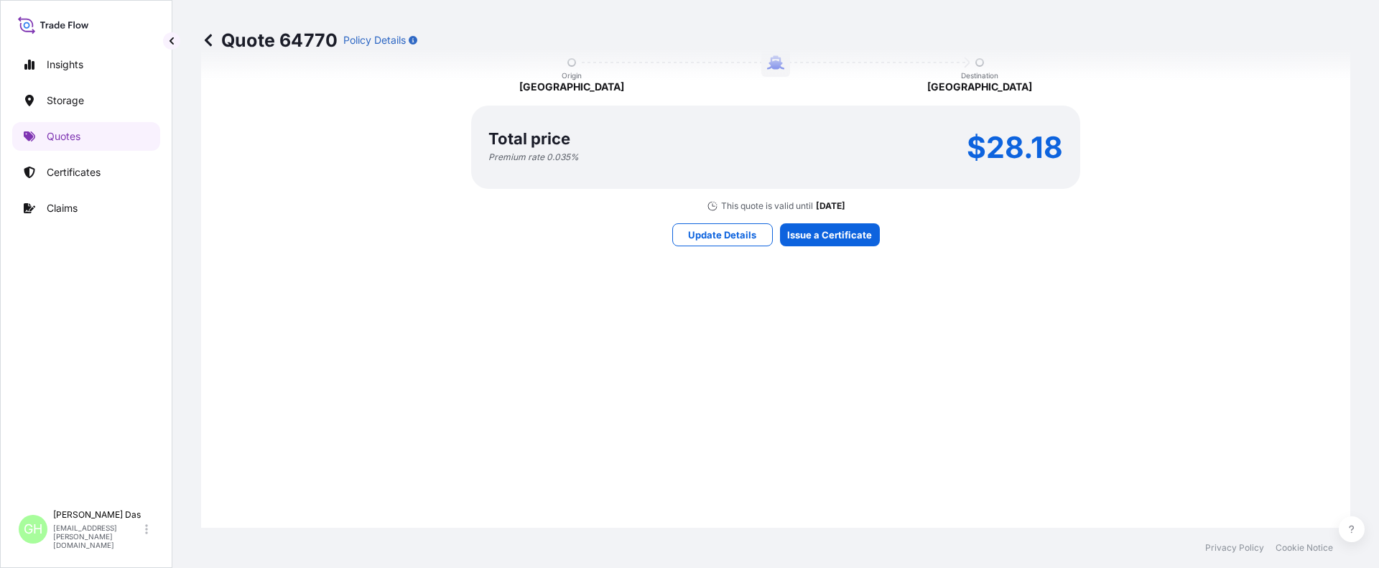
click at [817, 315] on div "Here's your insurance offer Primary Assured Houston All risk coverage Cargo Cat…" at bounding box center [775, 69] width 1109 height 1022
click at [815, 307] on div "Here's your insurance offer Primary Assured Houston All risk coverage Cargo Cat…" at bounding box center [775, 69] width 1109 height 1022
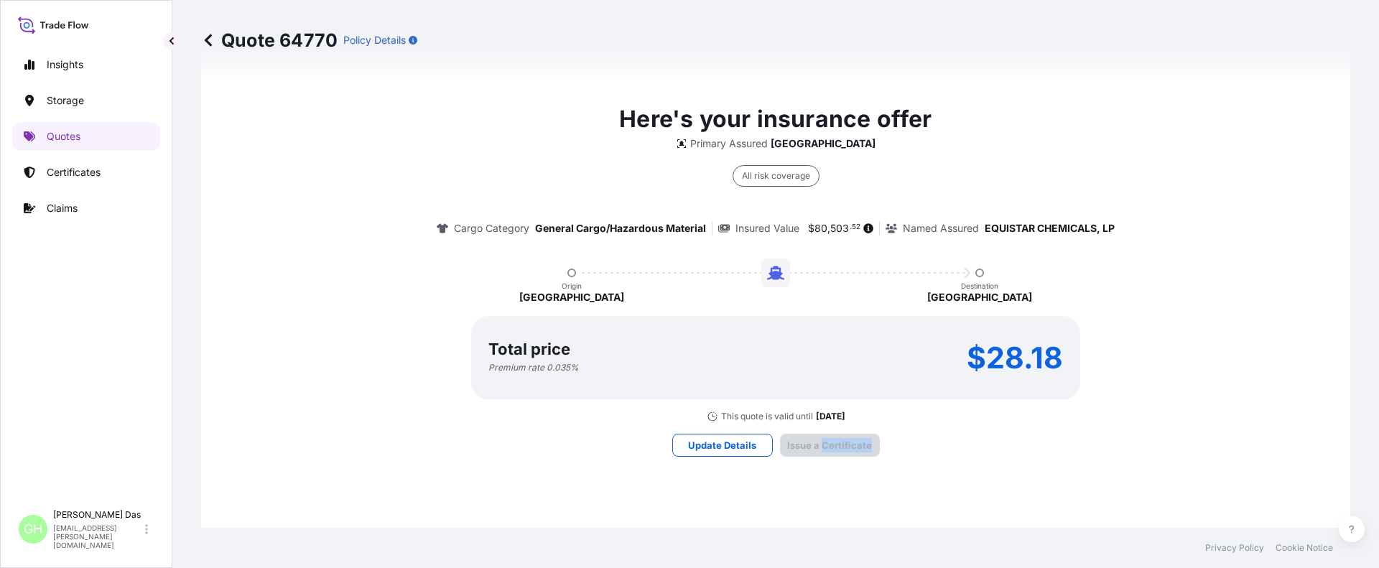
scroll to position [2140, 0]
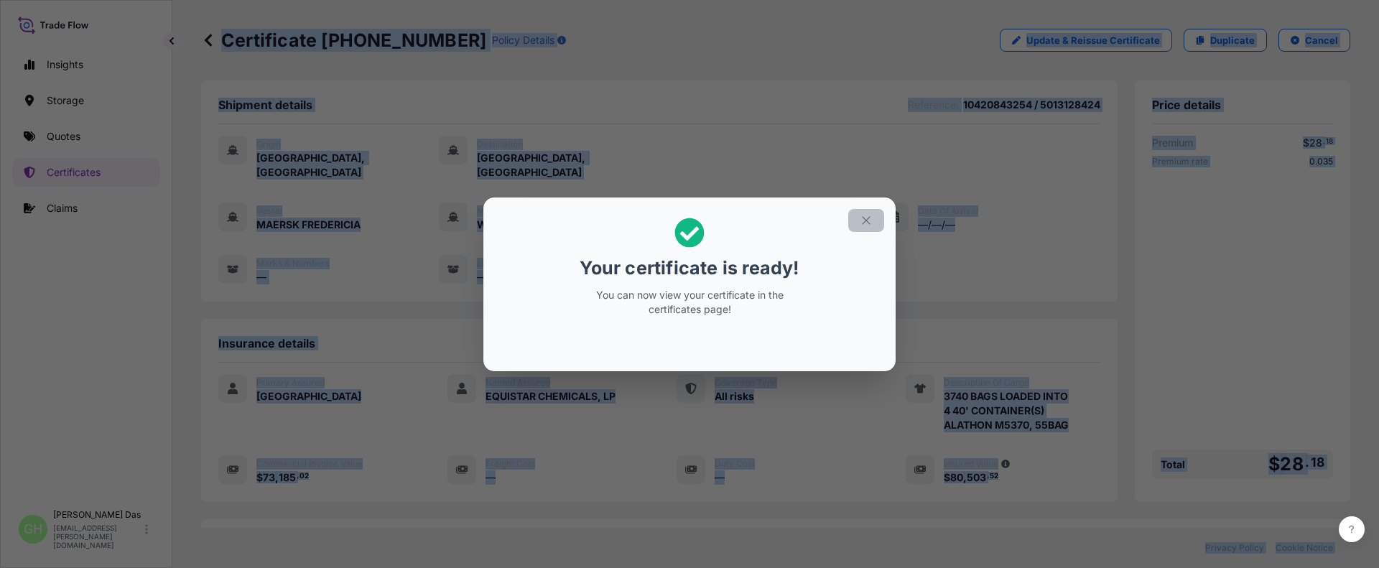
click at [868, 219] on icon "button" at bounding box center [866, 220] width 8 height 8
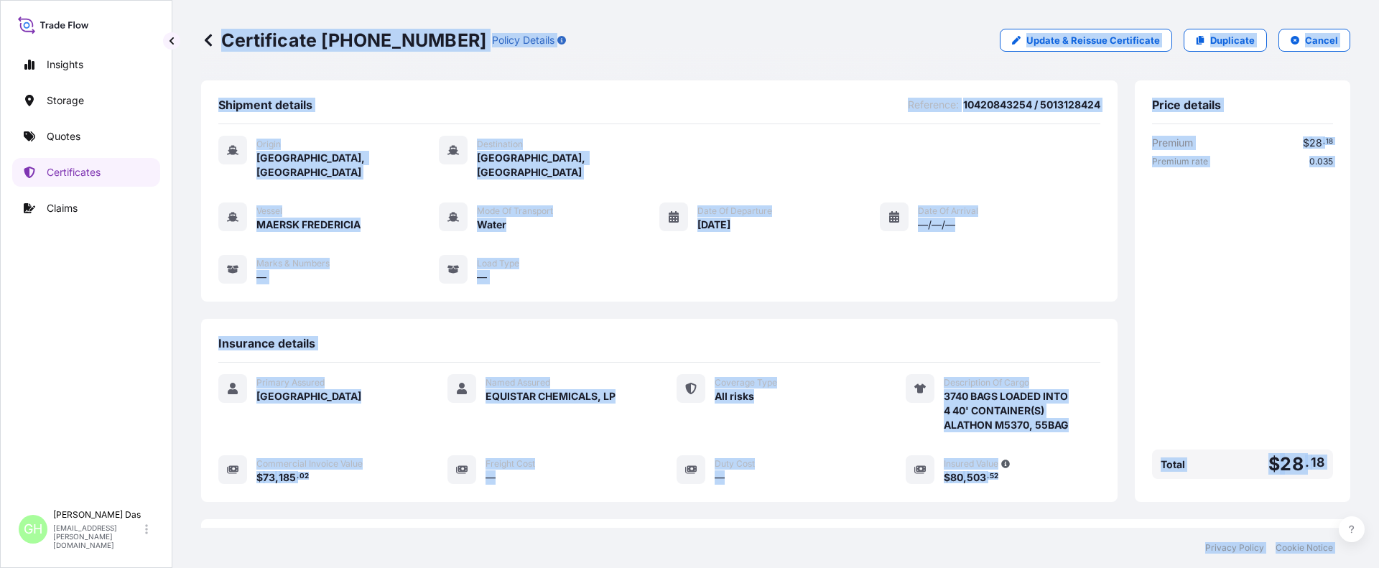
scroll to position [201, 0]
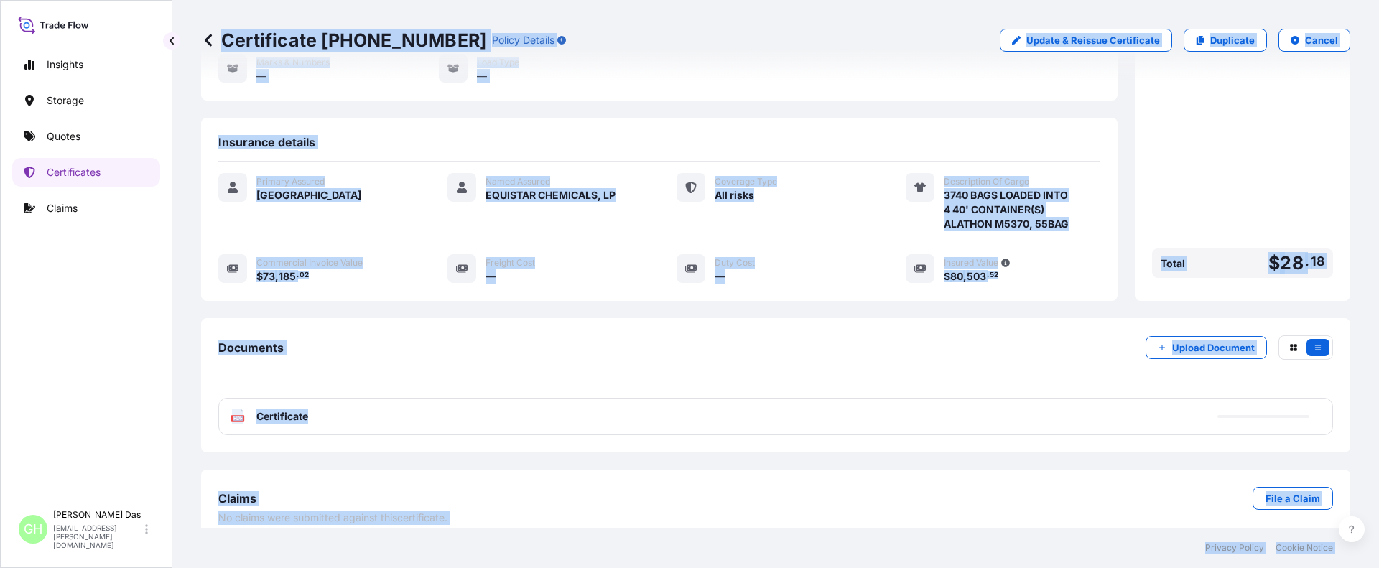
drag, startPoint x: 1058, startPoint y: 429, endPoint x: 1062, endPoint y: 422, distance: 8.0
click at [1059, 428] on div "Documents Upload Document PDF Certificate" at bounding box center [775, 385] width 1149 height 134
click at [1100, 405] on div "PDF Certificate" at bounding box center [775, 416] width 1115 height 37
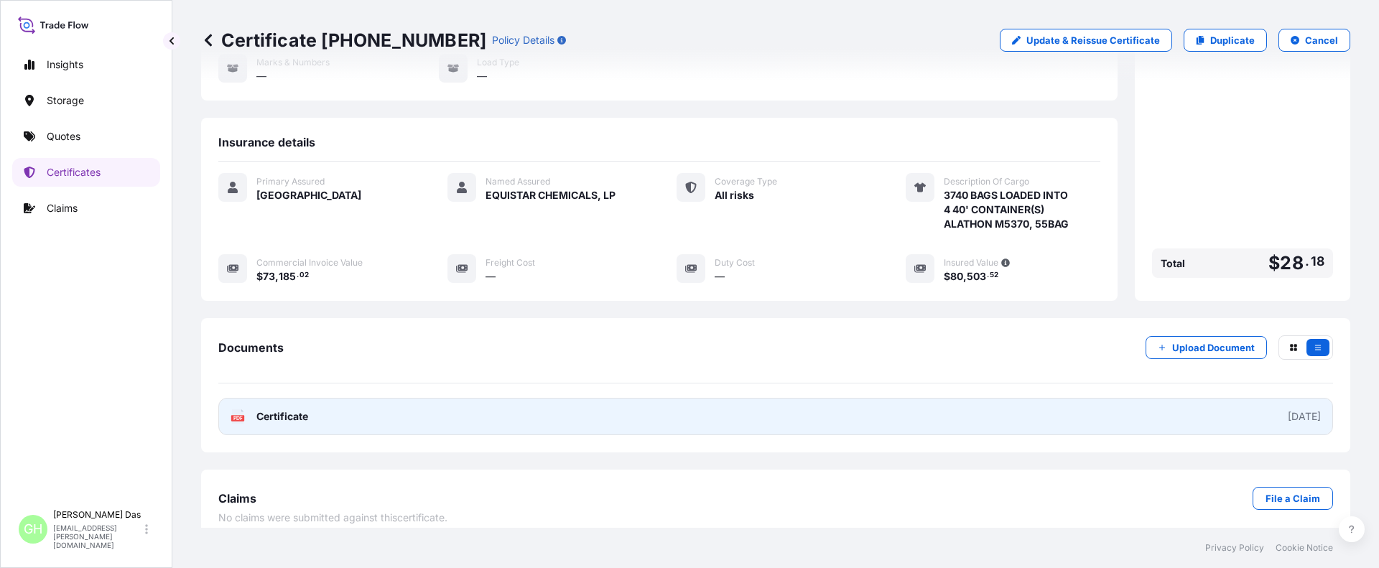
click at [1050, 402] on link "PDF Certificate [DATE]" at bounding box center [775, 416] width 1115 height 37
